Goal: Transaction & Acquisition: Purchase product/service

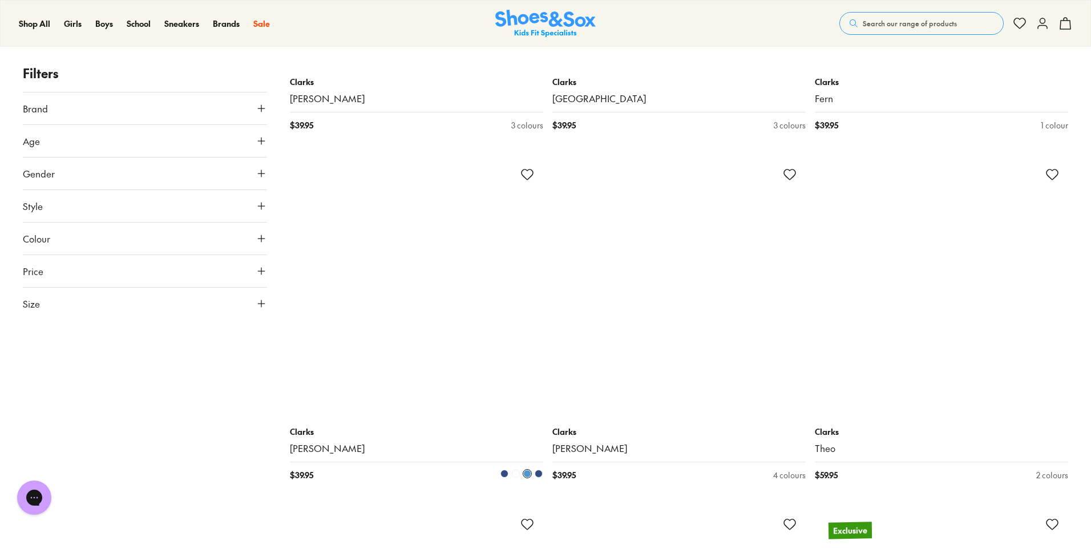
scroll to position [6165, 0]
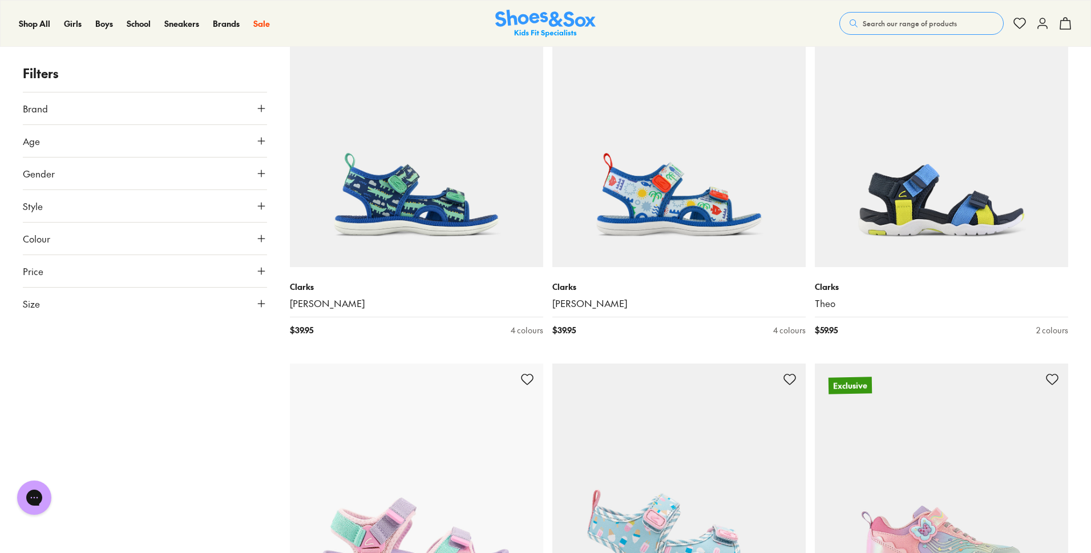
click at [34, 141] on span "Age" at bounding box center [31, 141] width 17 height 14
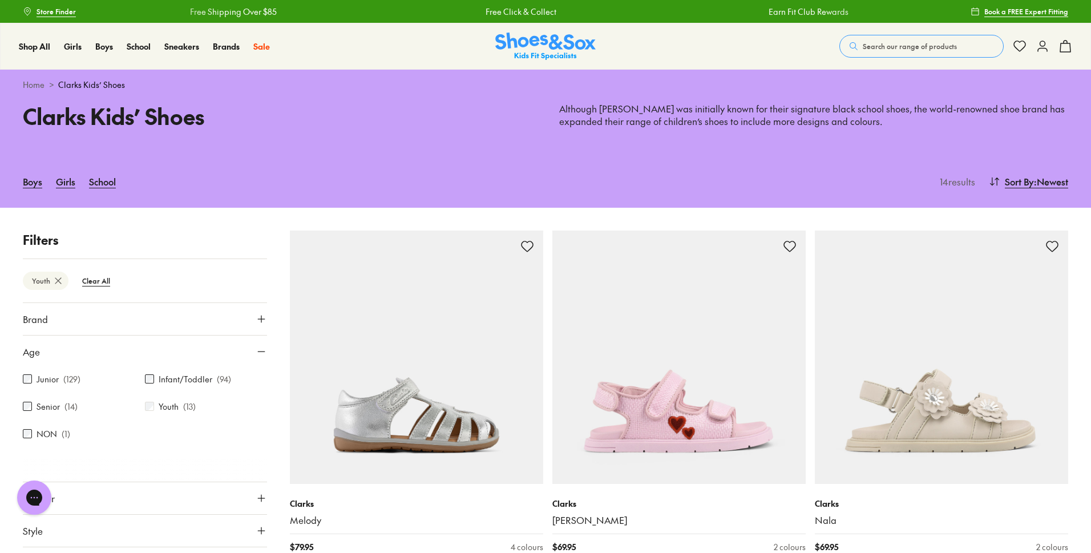
type input "***"
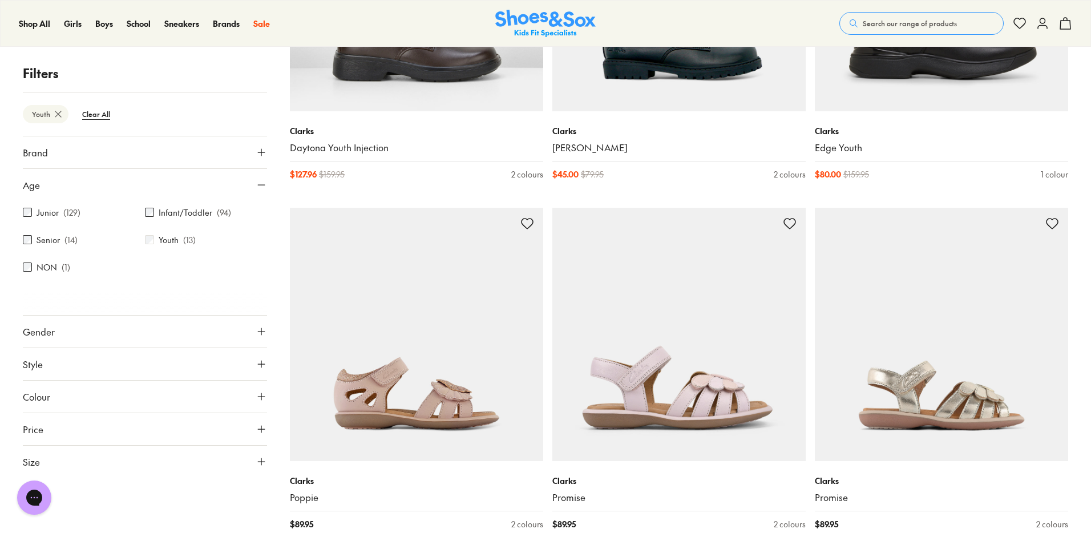
scroll to position [970, 0]
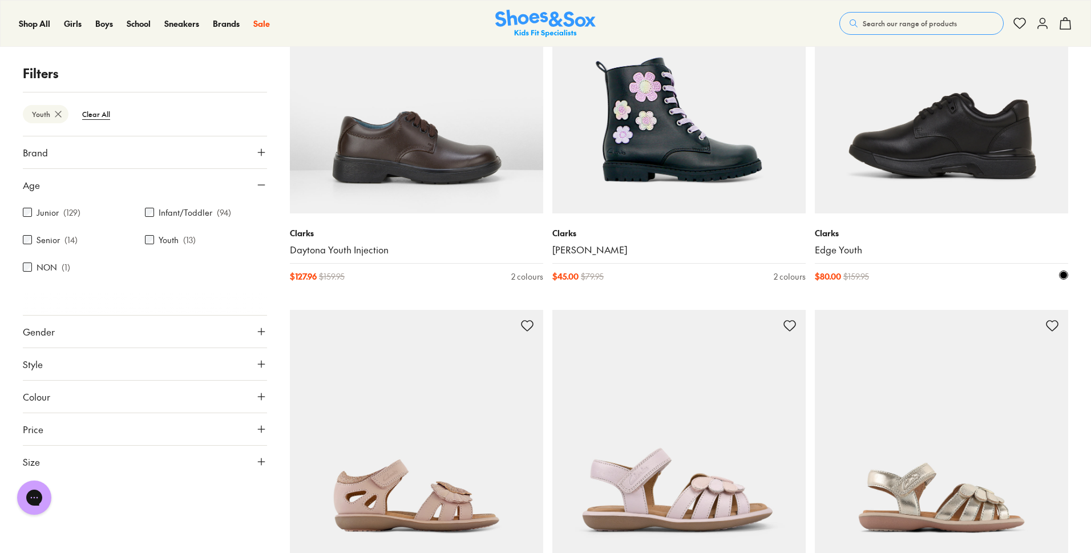
click at [972, 134] on img at bounding box center [941, 86] width 253 height 253
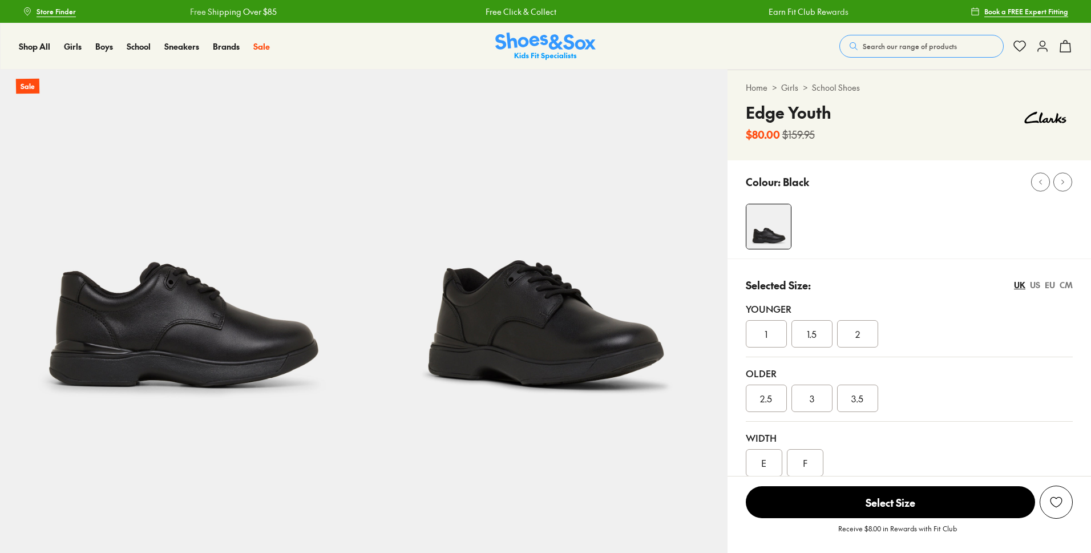
select select "*"
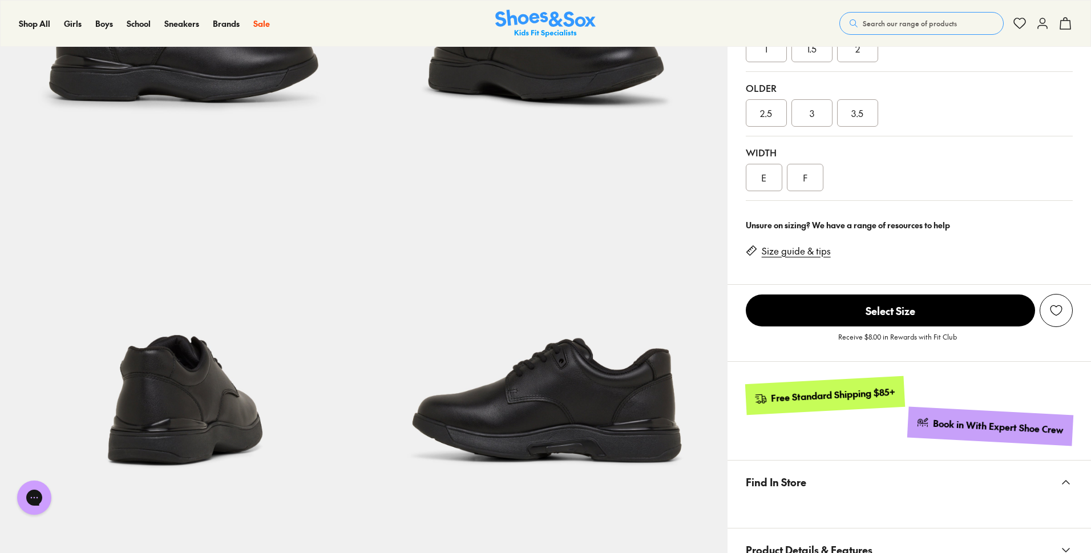
scroll to position [628, 0]
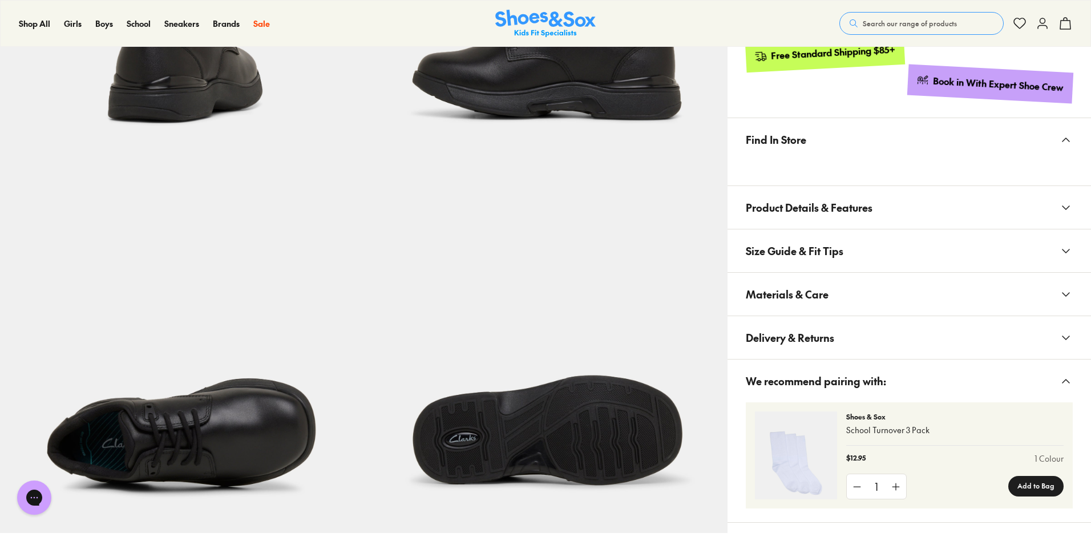
click at [792, 207] on span "Product Details & Features" at bounding box center [809, 208] width 127 height 34
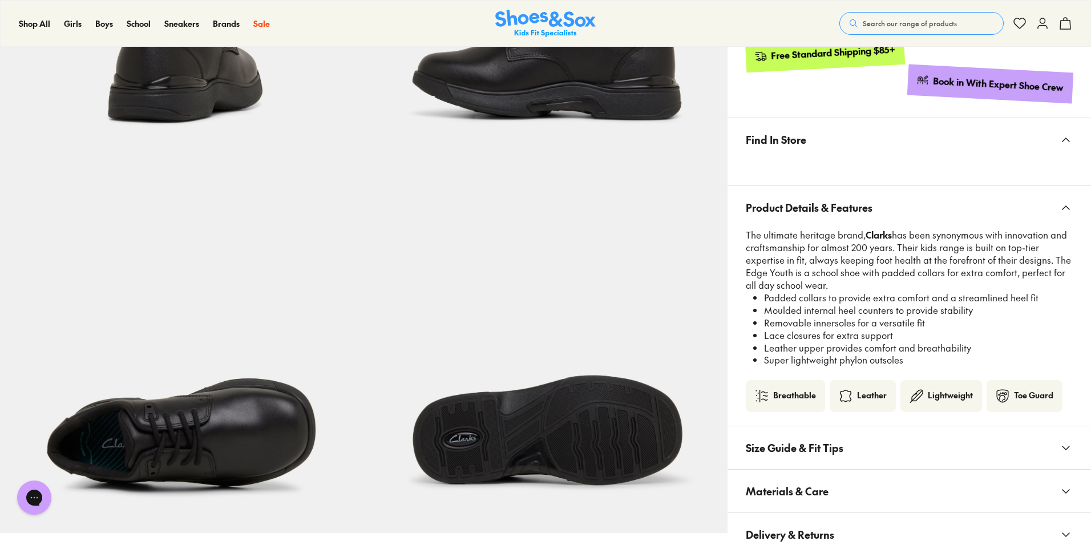
click at [792, 207] on span "Product Details & Features" at bounding box center [809, 208] width 127 height 34
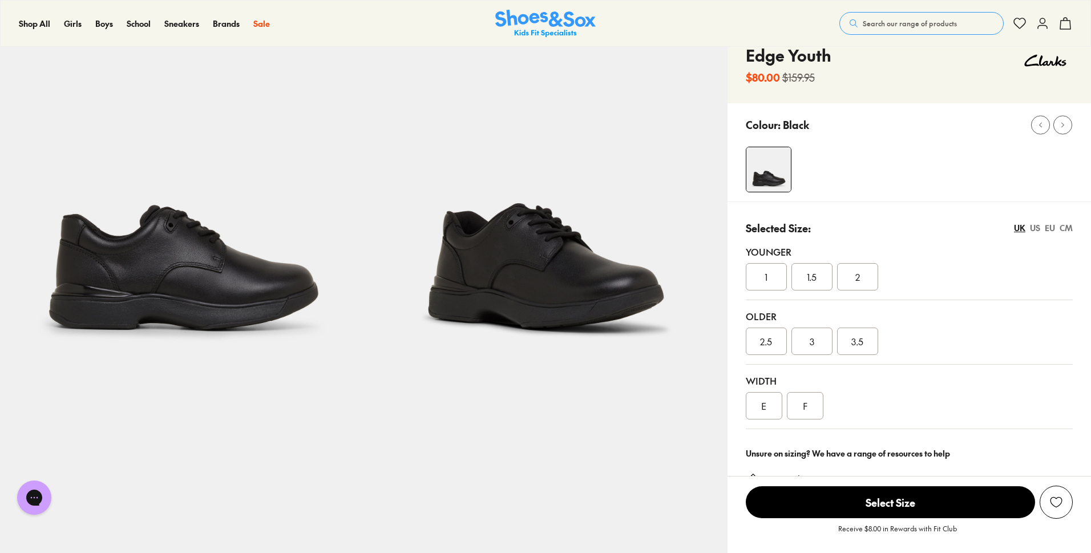
scroll to position [0, 0]
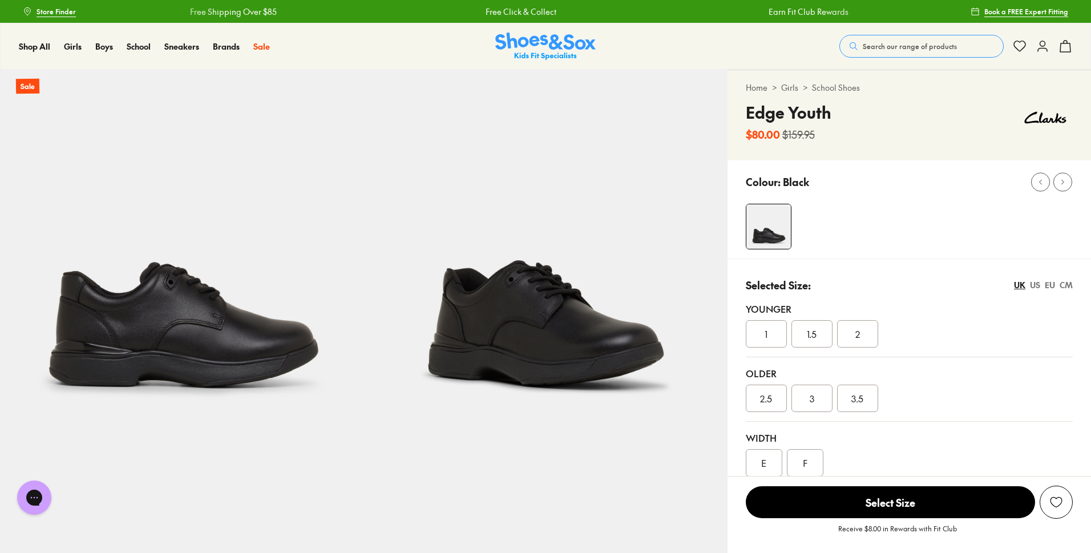
click at [202, 344] on img at bounding box center [182, 252] width 364 height 364
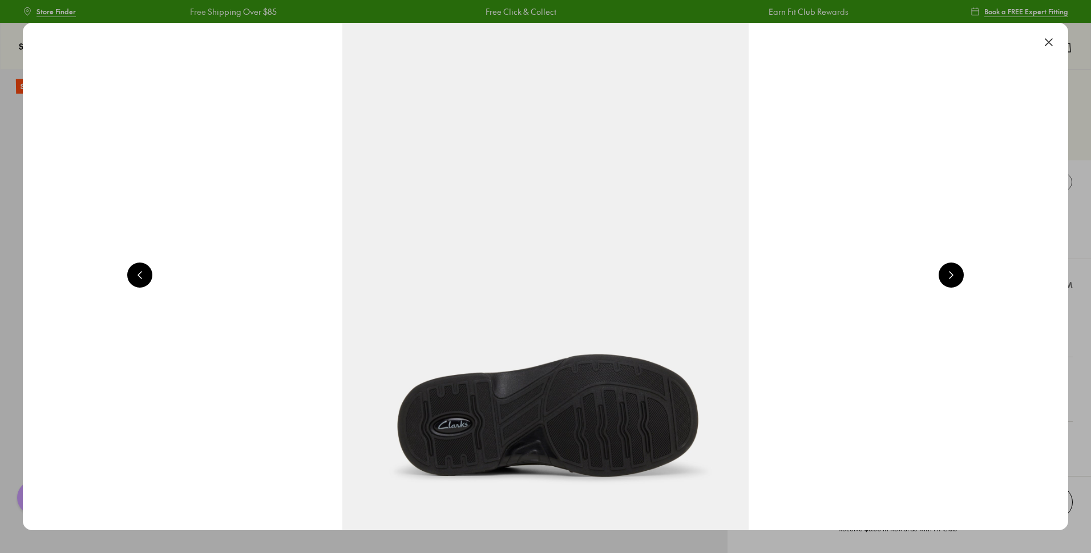
scroll to position [0, 1050]
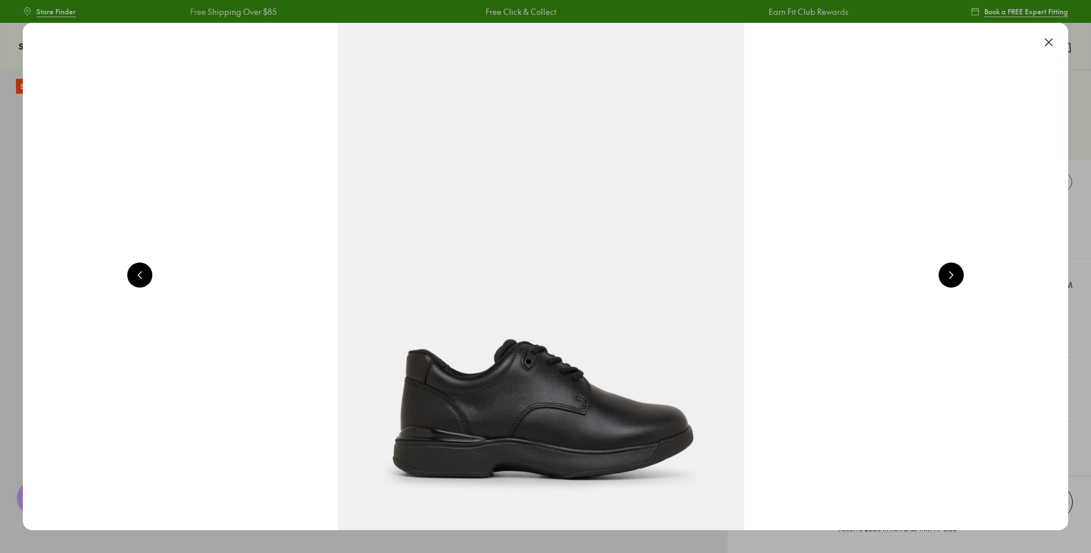
click at [951, 272] on button at bounding box center [951, 275] width 25 height 25
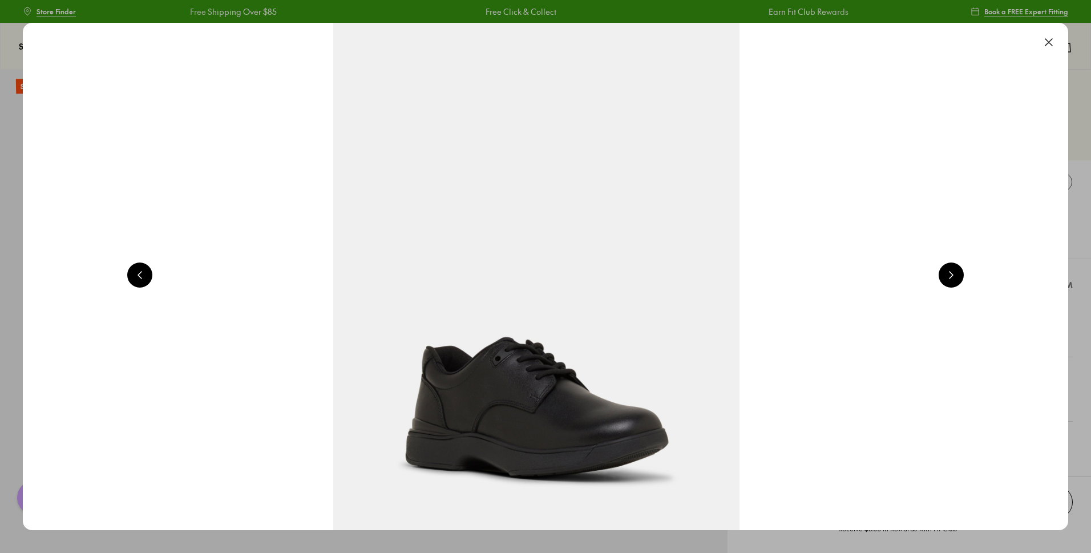
click at [951, 272] on button at bounding box center [951, 275] width 25 height 25
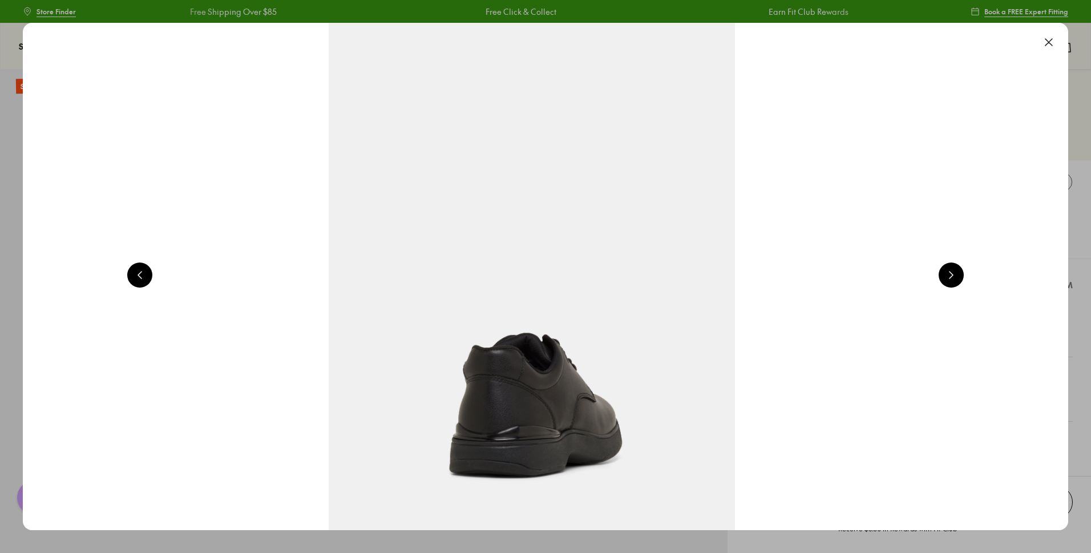
click at [951, 272] on button at bounding box center [951, 275] width 25 height 25
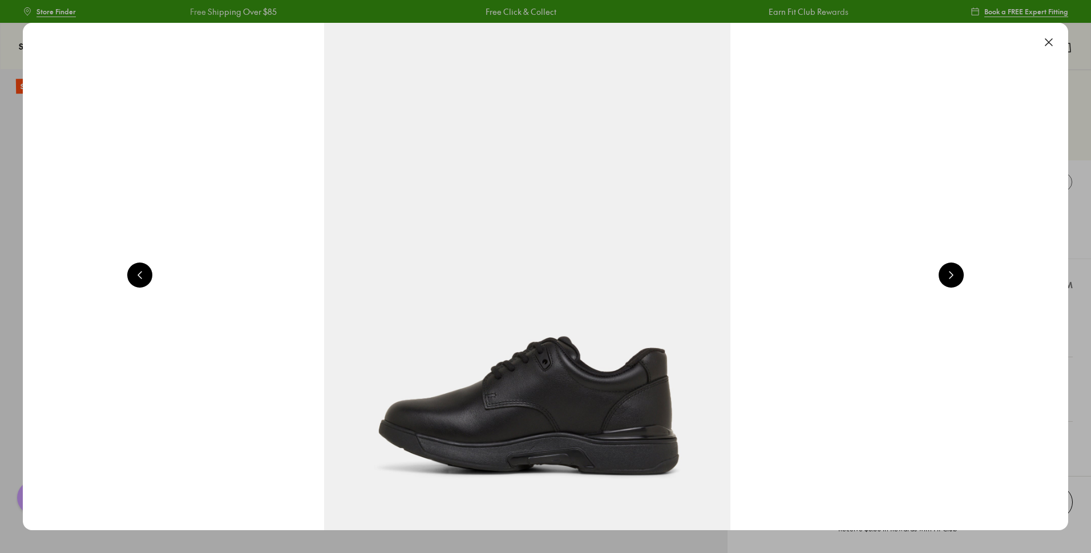
click at [951, 272] on button at bounding box center [951, 275] width 25 height 25
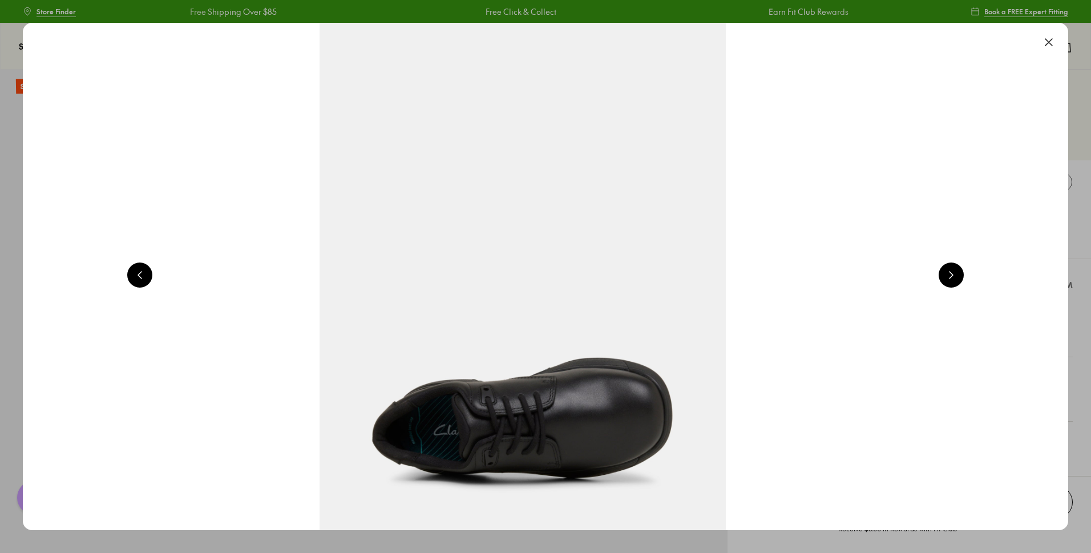
click at [951, 272] on button at bounding box center [951, 275] width 25 height 25
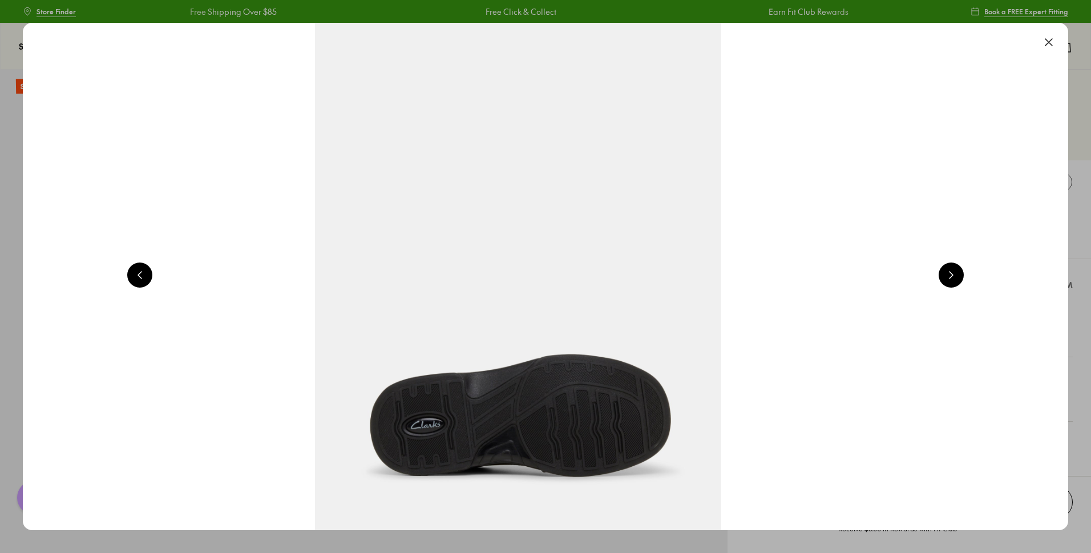
click at [951, 272] on button at bounding box center [951, 275] width 25 height 25
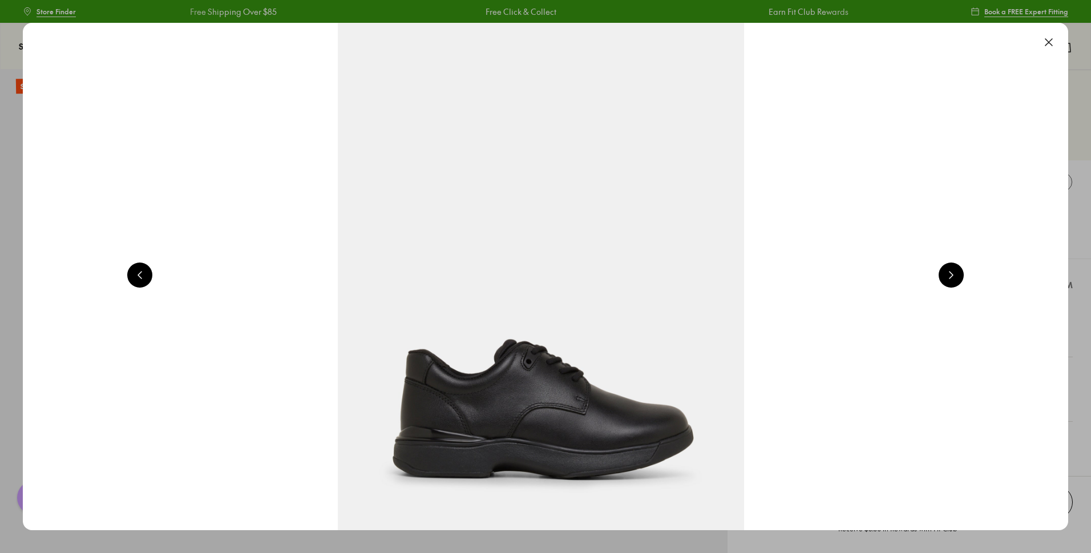
click at [1050, 42] on button at bounding box center [1049, 42] width 25 height 25
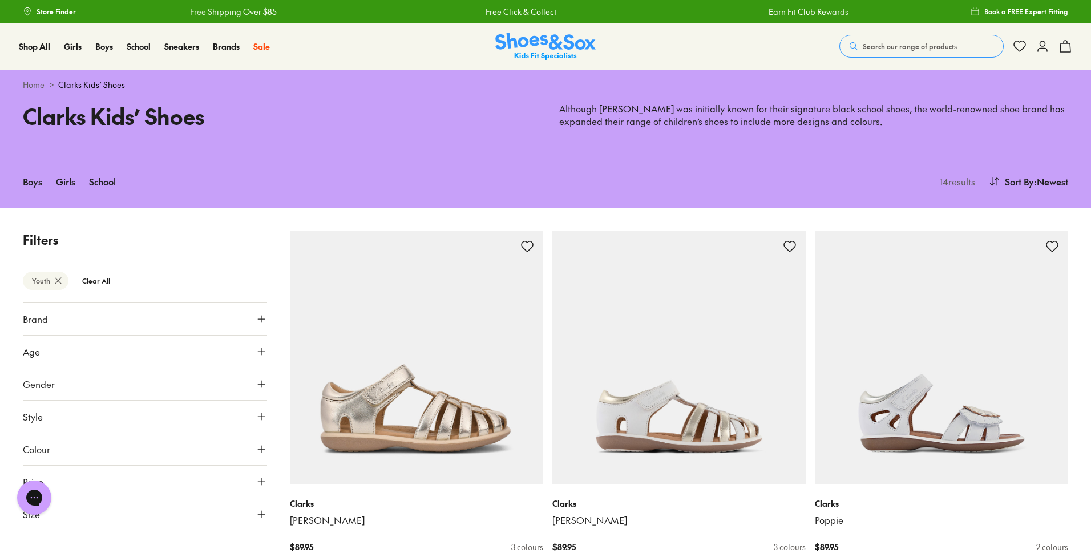
click at [889, 46] on span "Search our range of products" at bounding box center [910, 46] width 94 height 10
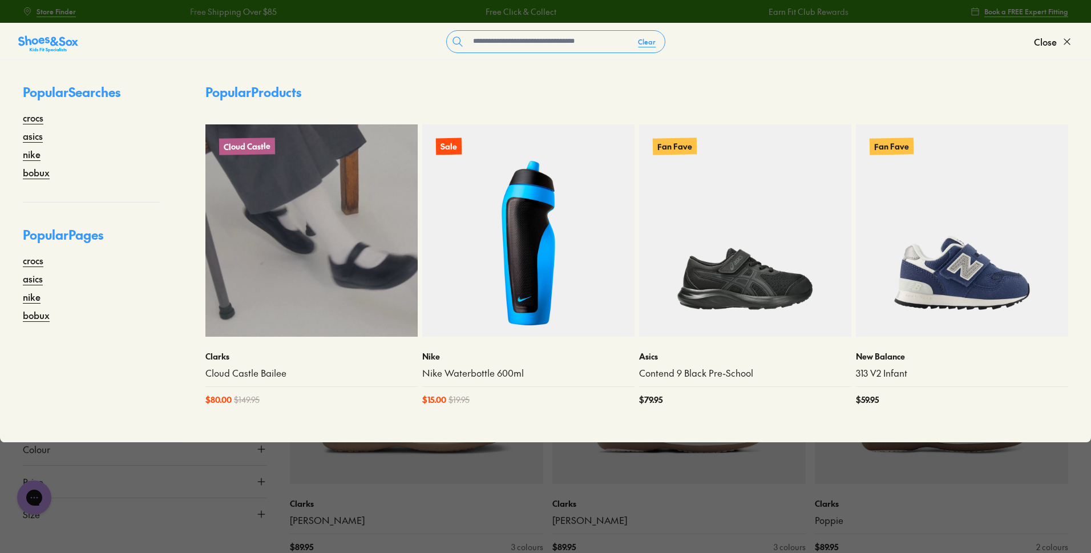
click at [338, 276] on img at bounding box center [312, 230] width 212 height 212
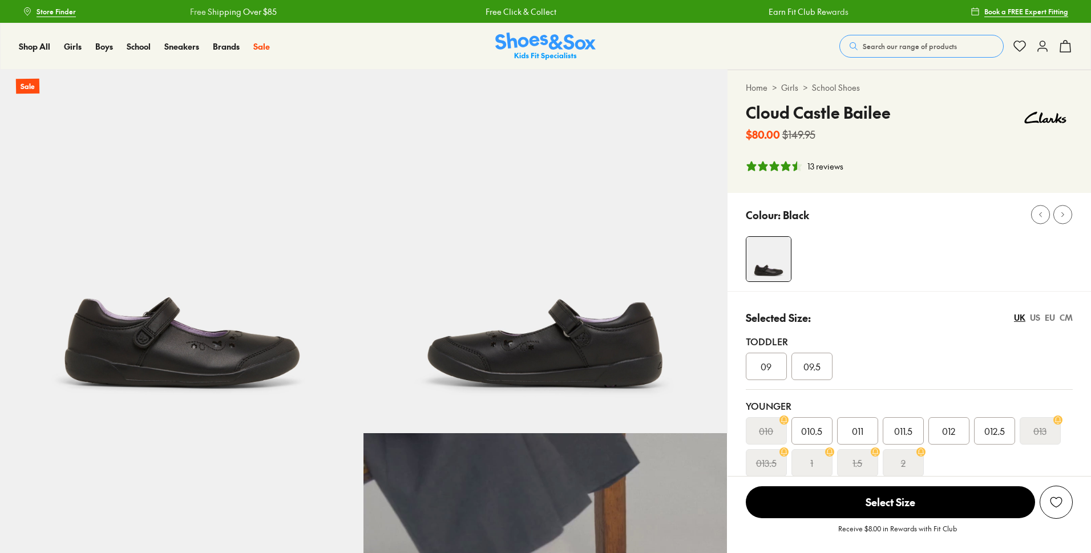
scroll to position [228, 0]
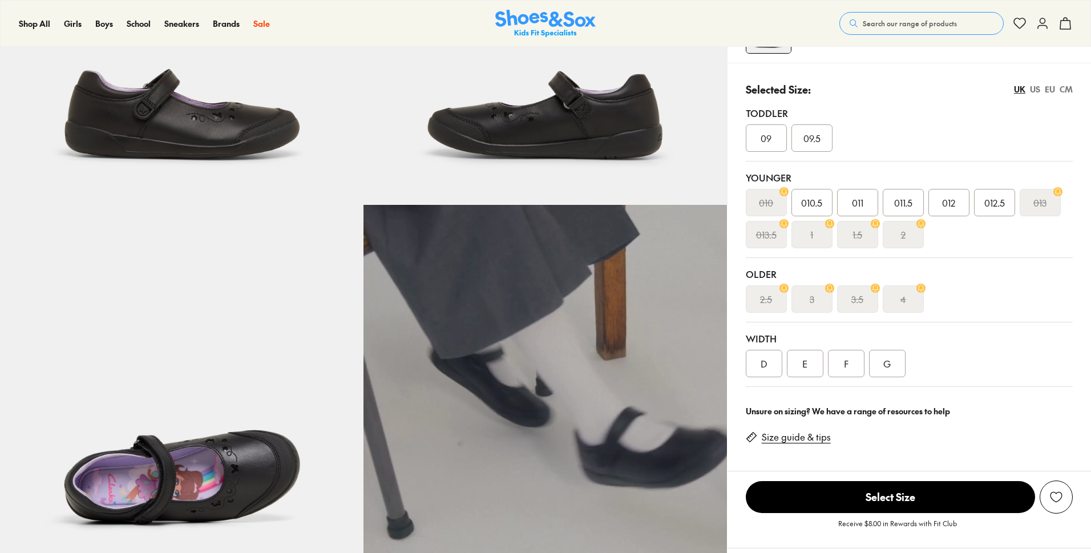
select select "*"
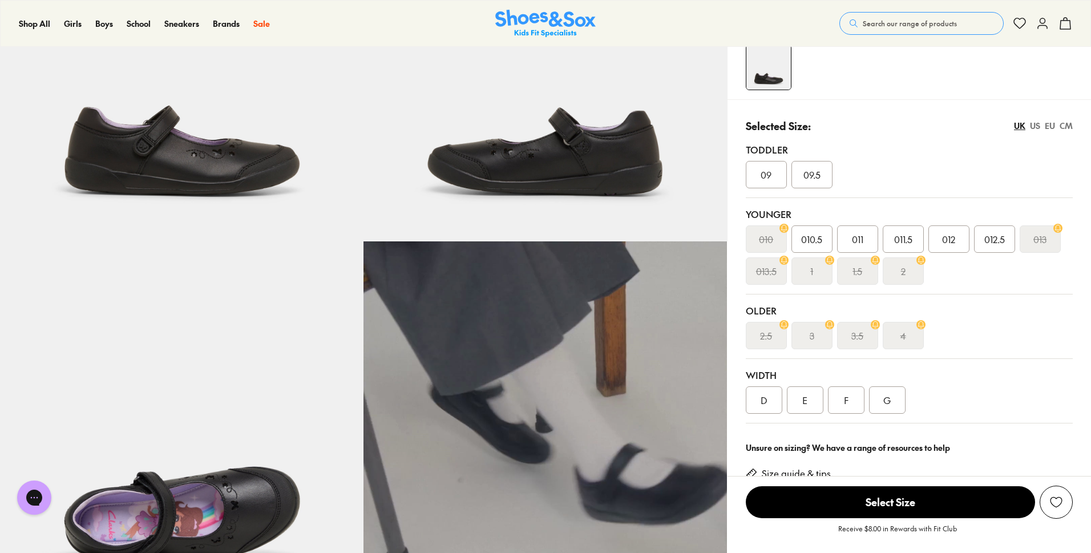
scroll to position [0, 0]
